Goal: Transaction & Acquisition: Purchase product/service

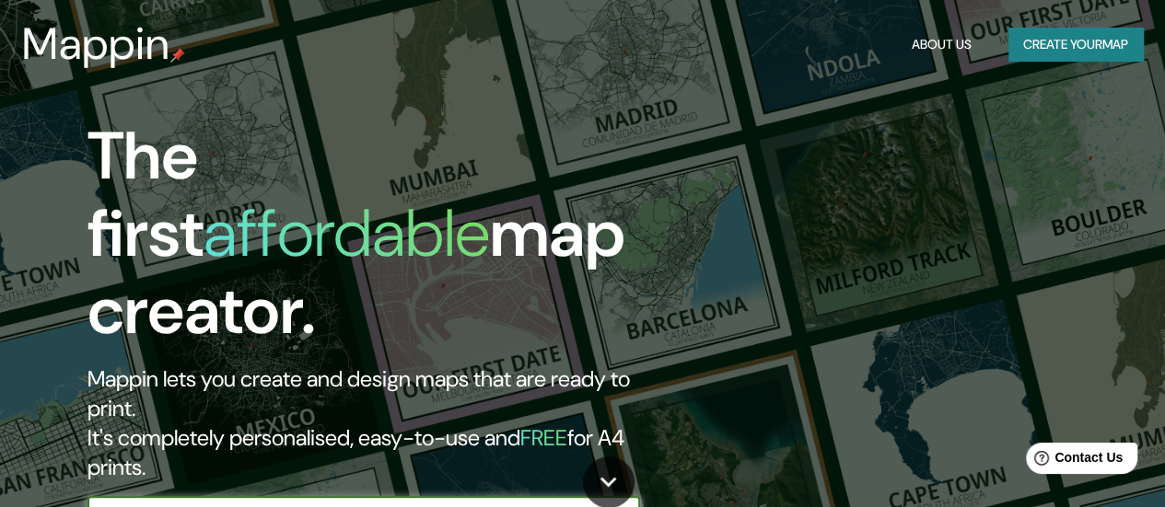
scroll to position [92, 0]
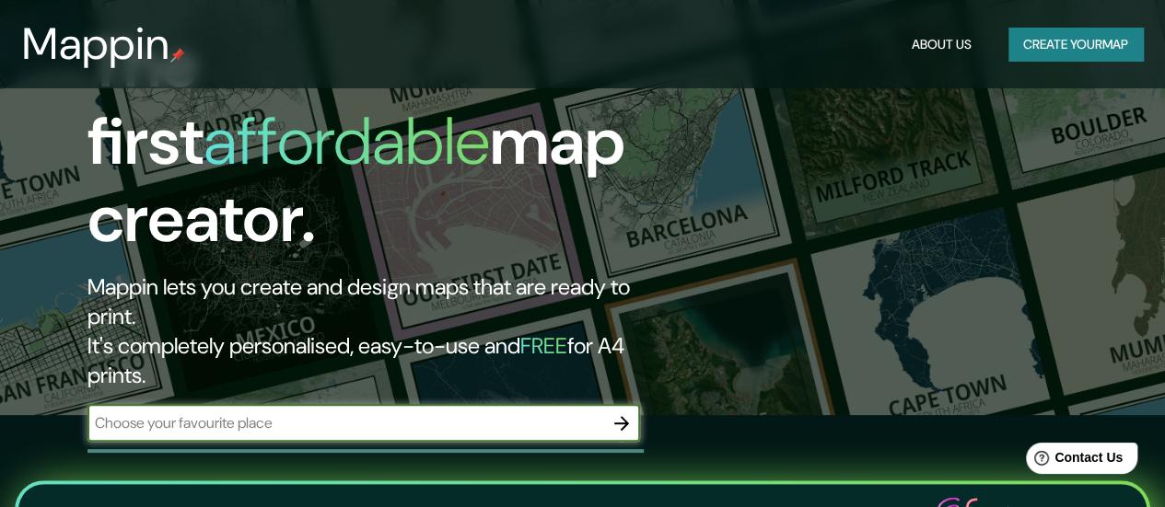
click at [383, 413] on input "text" at bounding box center [345, 423] width 516 height 21
drag, startPoint x: 1101, startPoint y: 0, endPoint x: 855, endPoint y: 75, distance: 257.8
click at [839, 89] on div "The first affordable map creator. Mappin lets you create and design maps that a…" at bounding box center [582, 161] width 1165 height 507
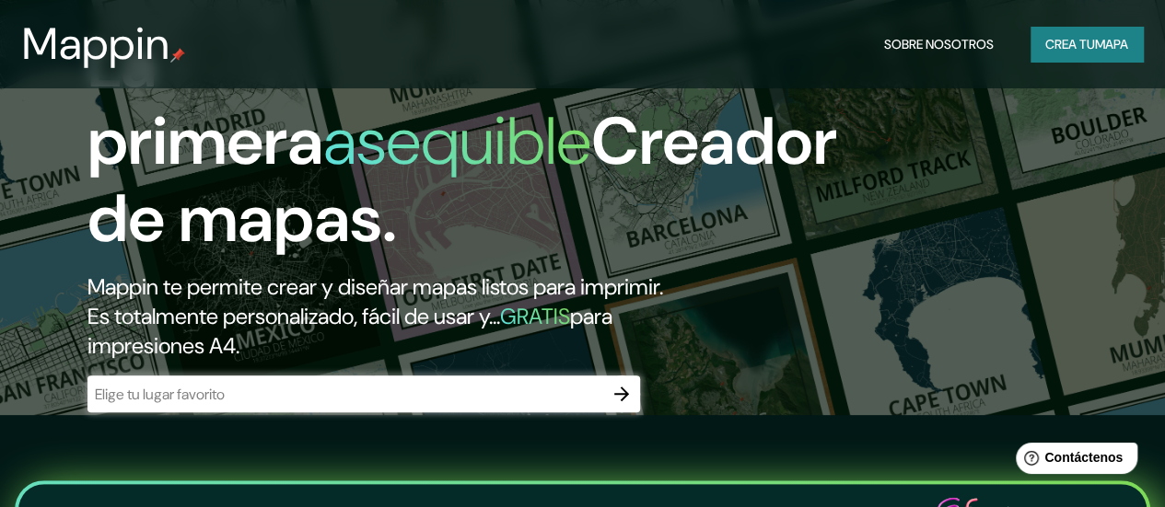
click at [769, 240] on h1 "La primera asequible Creador de mapas." at bounding box center [462, 149] width 750 height 247
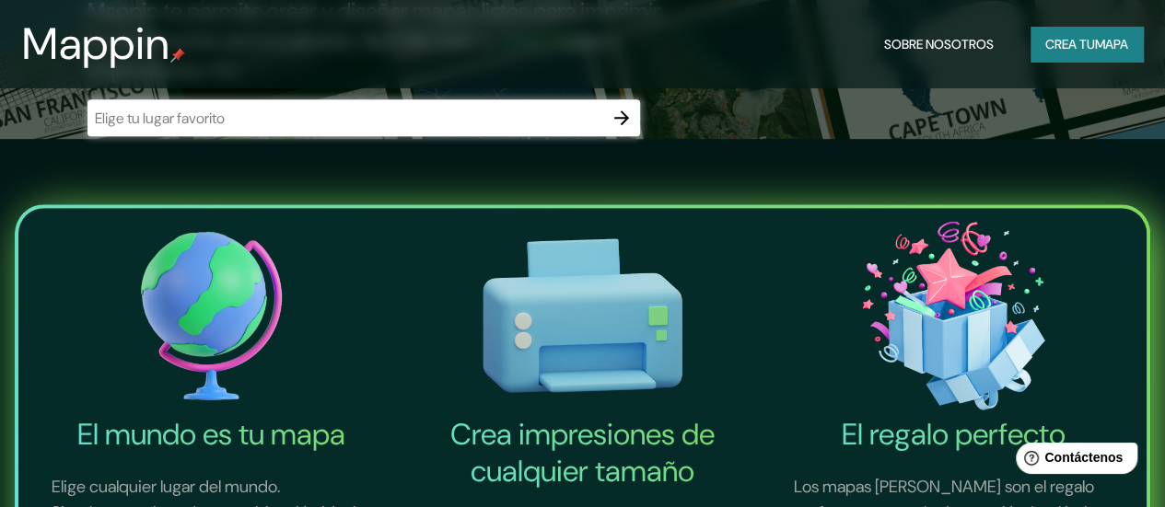
scroll to position [184, 0]
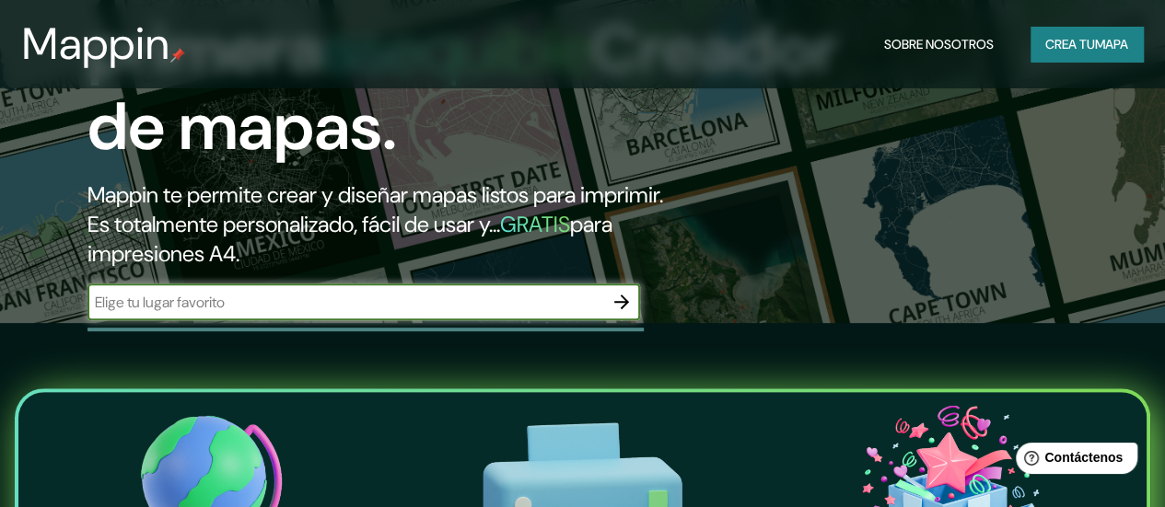
click at [313, 313] on input "text" at bounding box center [345, 302] width 516 height 21
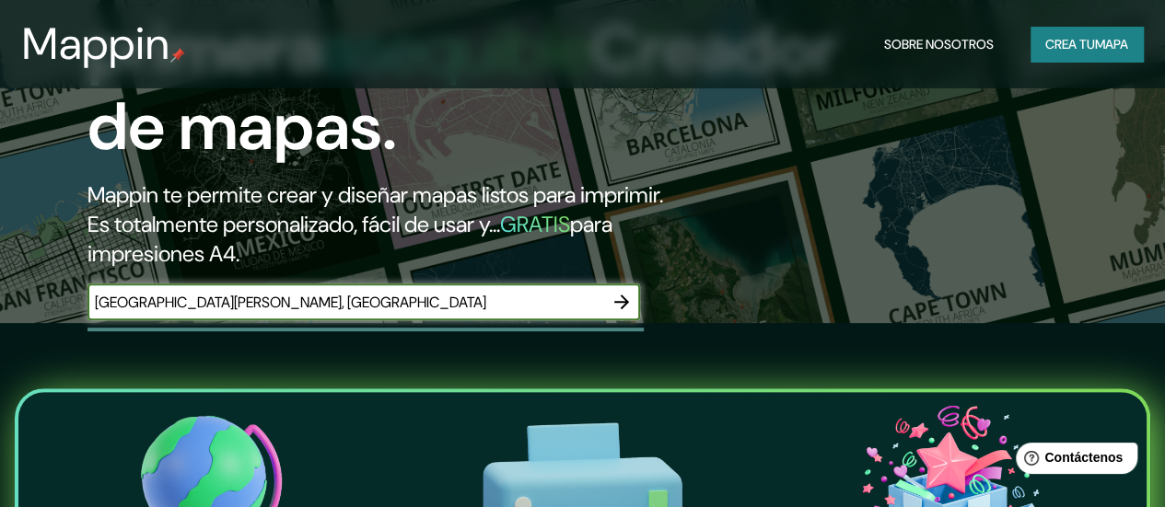
type input "[GEOGRAPHIC_DATA][PERSON_NAME], [GEOGRAPHIC_DATA]"
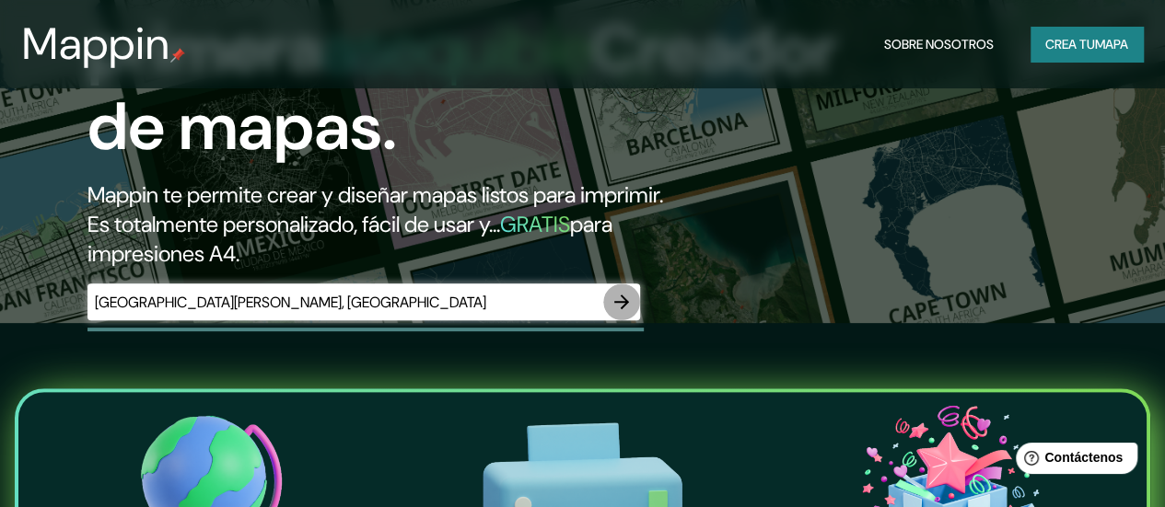
click at [627, 313] on icon "button" at bounding box center [622, 302] width 22 height 22
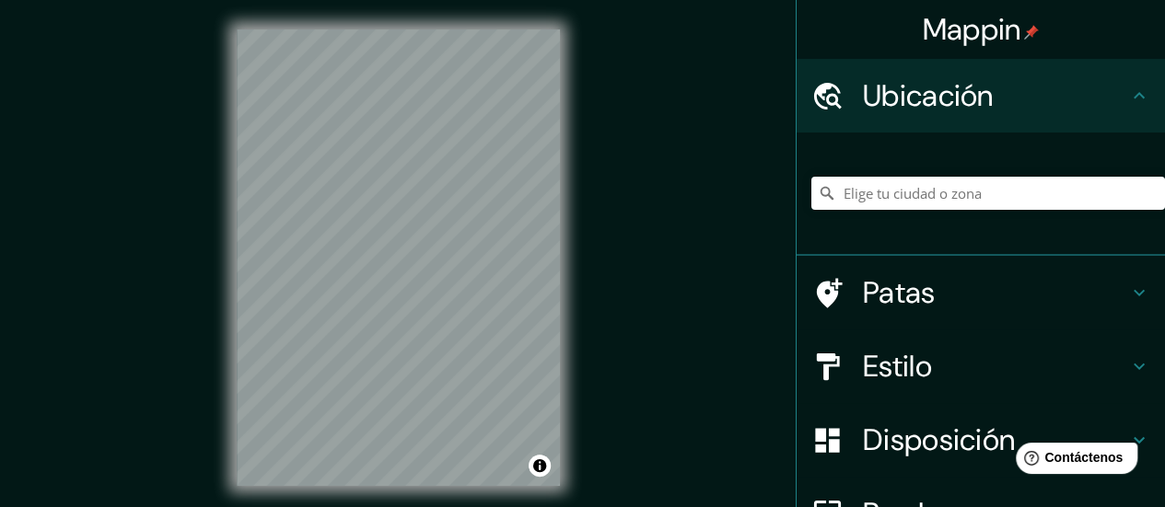
click at [560, 302] on div "© Mapbox © OpenStreetMap Improve this map" at bounding box center [398, 258] width 382 height 516
click at [582, 303] on div "© Mapbox © OpenStreetMap Improve this map" at bounding box center [398, 258] width 382 height 516
click at [610, 362] on div "Mappin Ubicación Patas Estilo Disposición Borde Elige un borde. Consejo : puede…" at bounding box center [582, 272] width 1165 height 545
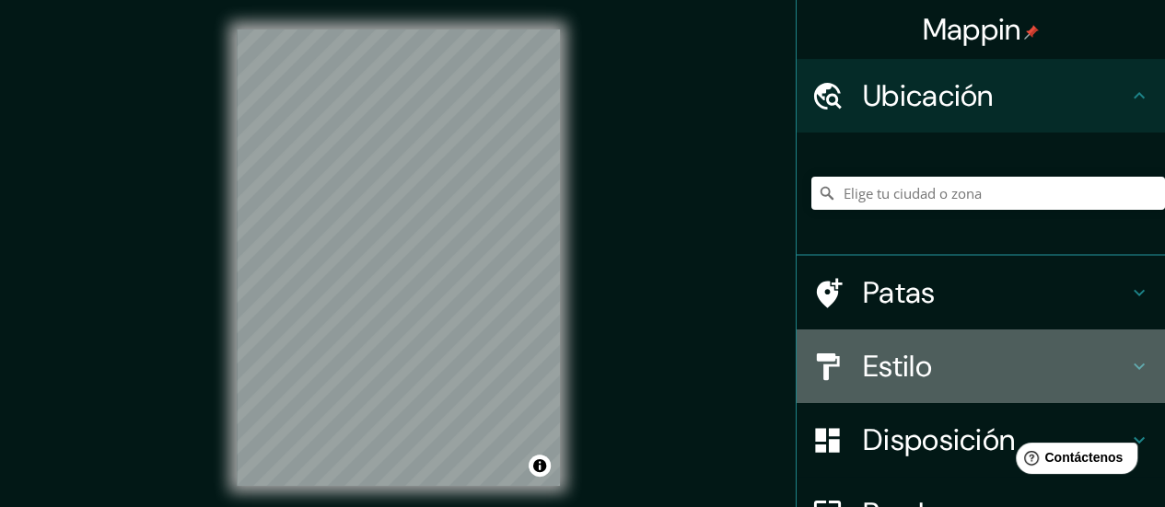
drag, startPoint x: 873, startPoint y: 391, endPoint x: 864, endPoint y: 321, distance: 70.6
click at [864, 321] on ul "Ubicación Patas Estilo Disposición Borde Elige un borde. Consejo : puedes opaca…" at bounding box center [981, 400] width 368 height 683
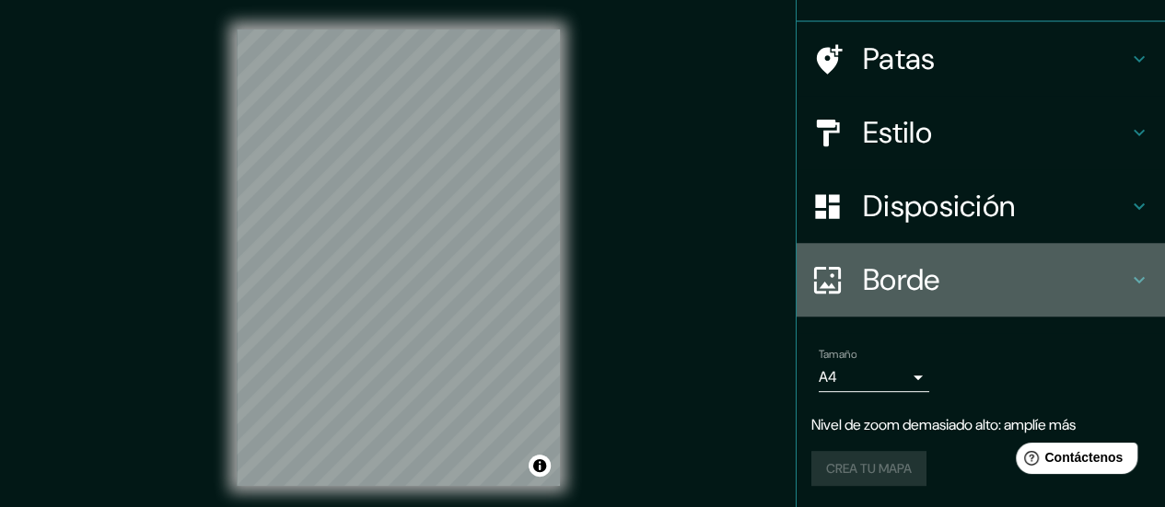
click at [892, 281] on font "Borde" at bounding box center [901, 280] width 77 height 39
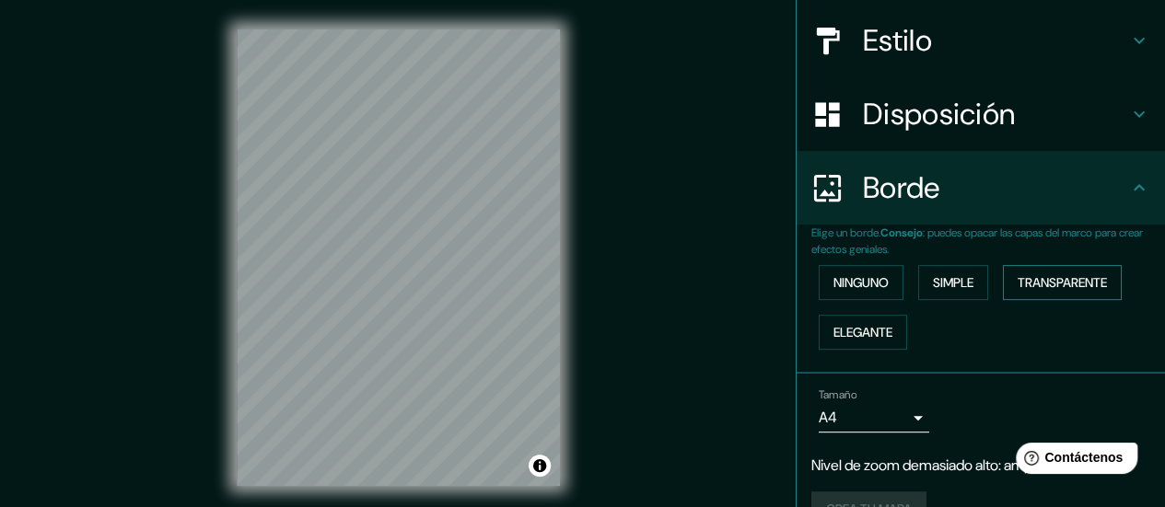
click at [1030, 280] on font "Transparente" at bounding box center [1062, 282] width 89 height 17
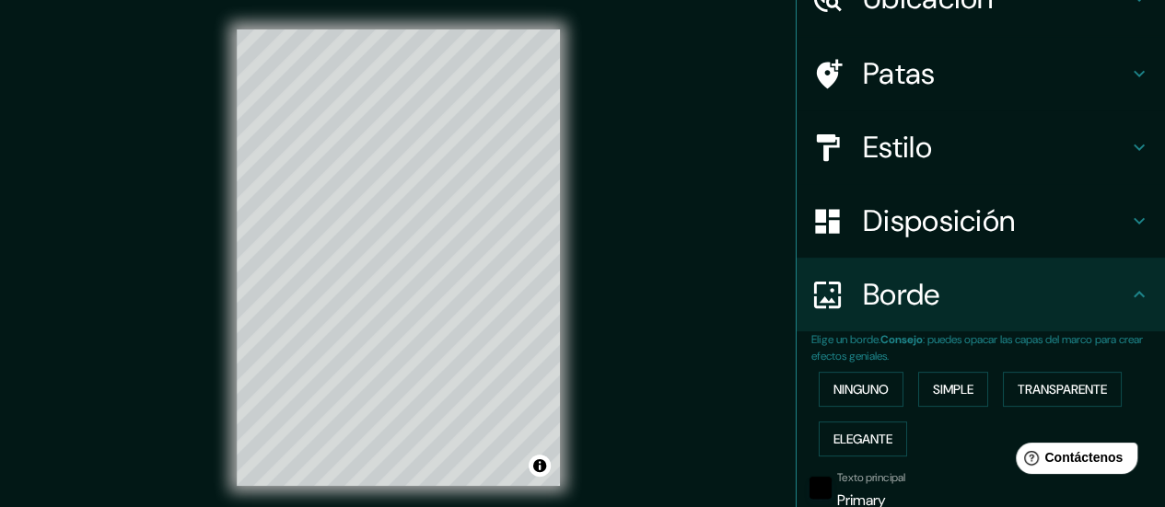
scroll to position [184, 0]
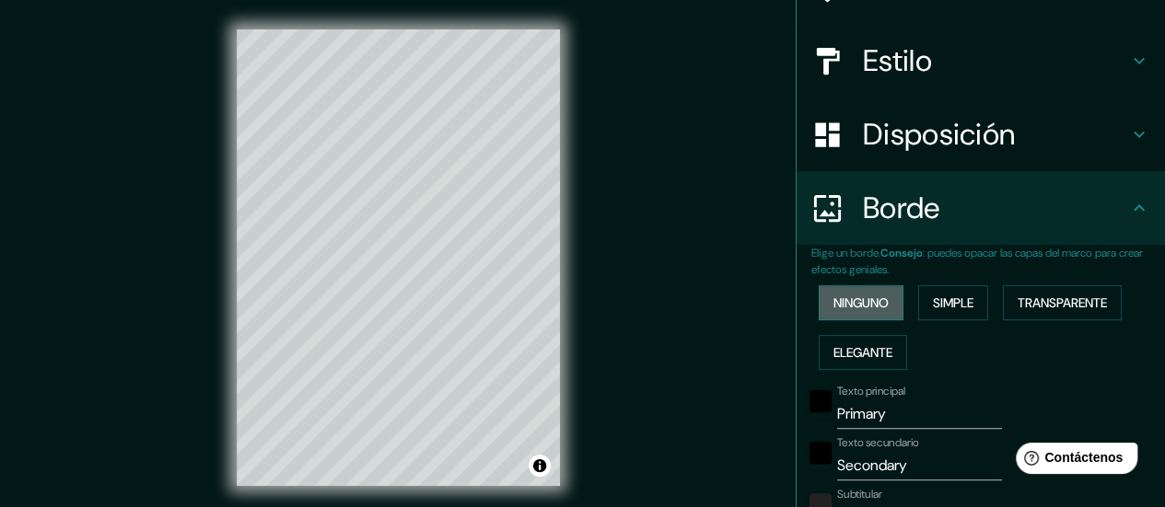
click at [860, 297] on font "Ninguno" at bounding box center [860, 303] width 55 height 17
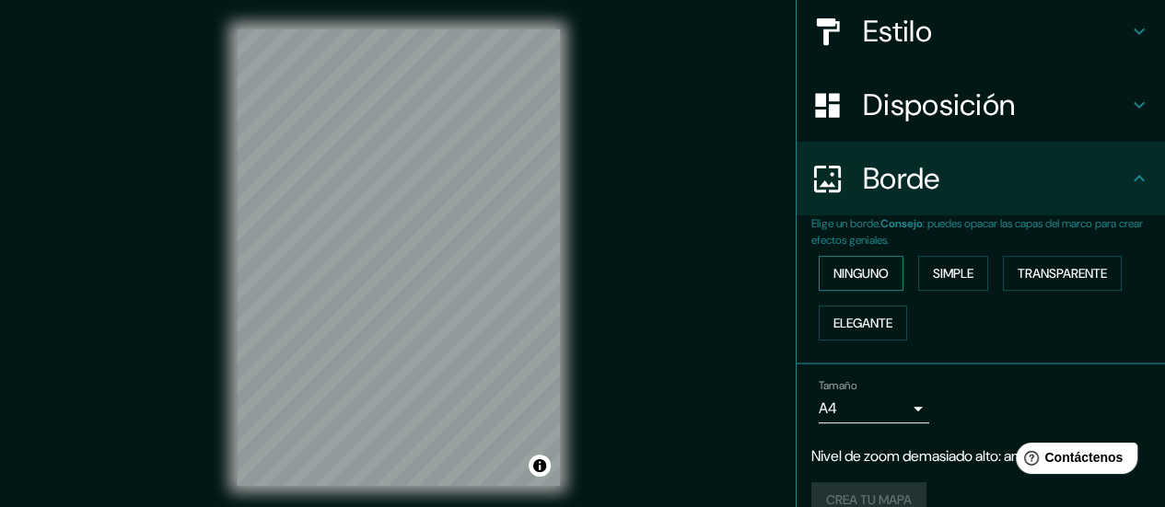
scroll to position [242, 0]
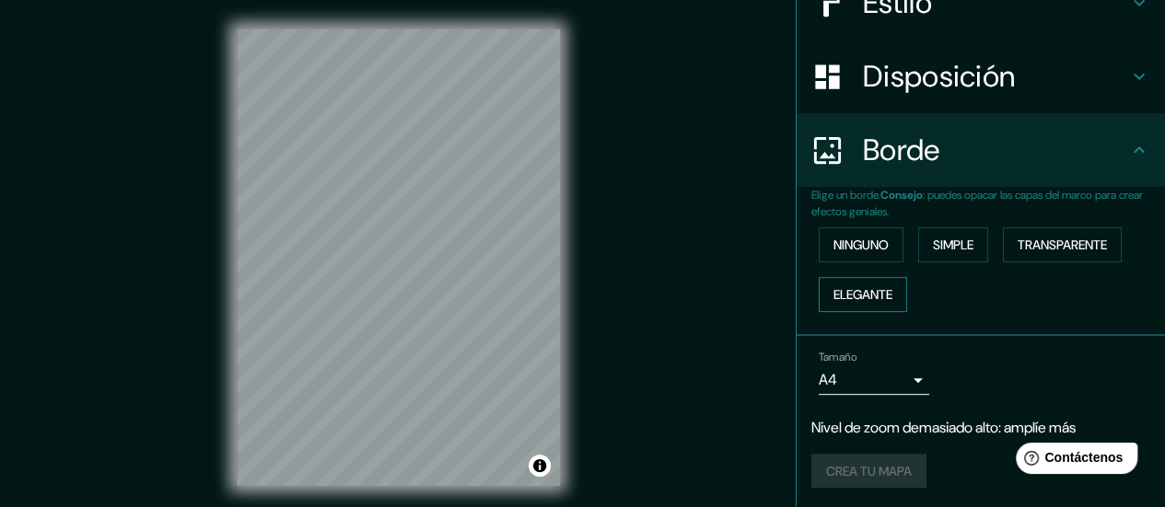
click at [863, 283] on font "Elegante" at bounding box center [862, 295] width 59 height 24
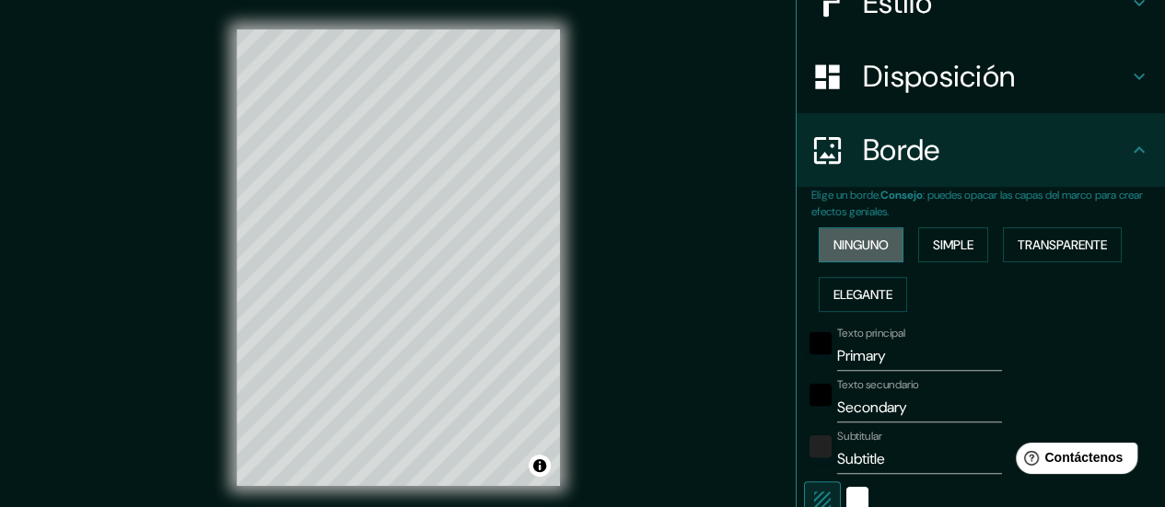
click at [859, 250] on font "Ninguno" at bounding box center [860, 245] width 55 height 17
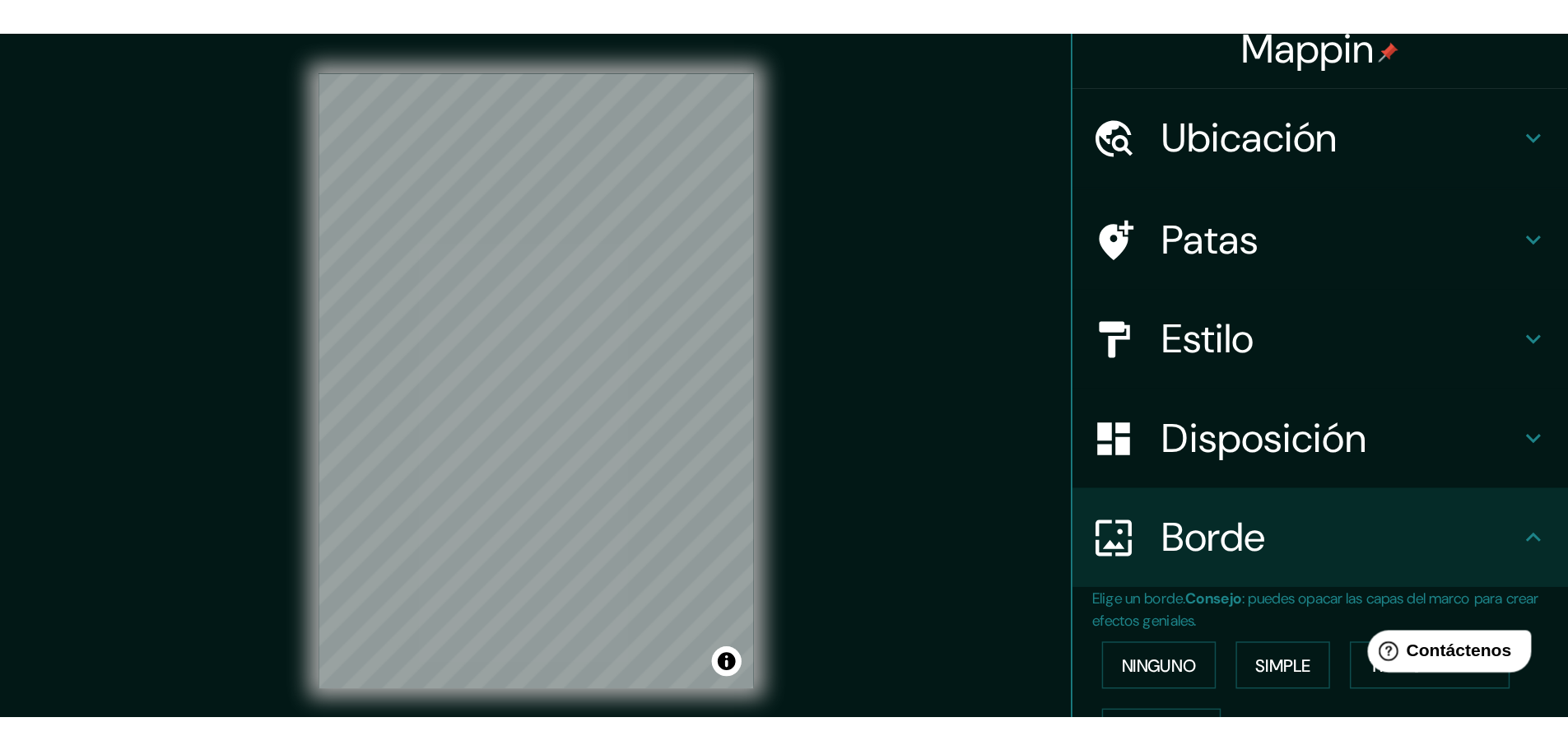
scroll to position [0, 0]
